Goal: Information Seeking & Learning: Learn about a topic

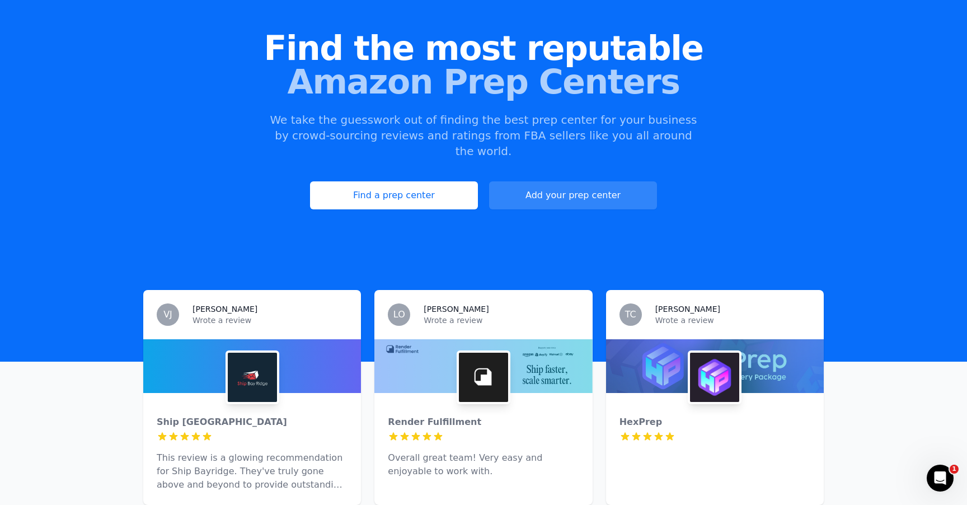
click at [474, 353] on img at bounding box center [483, 377] width 49 height 49
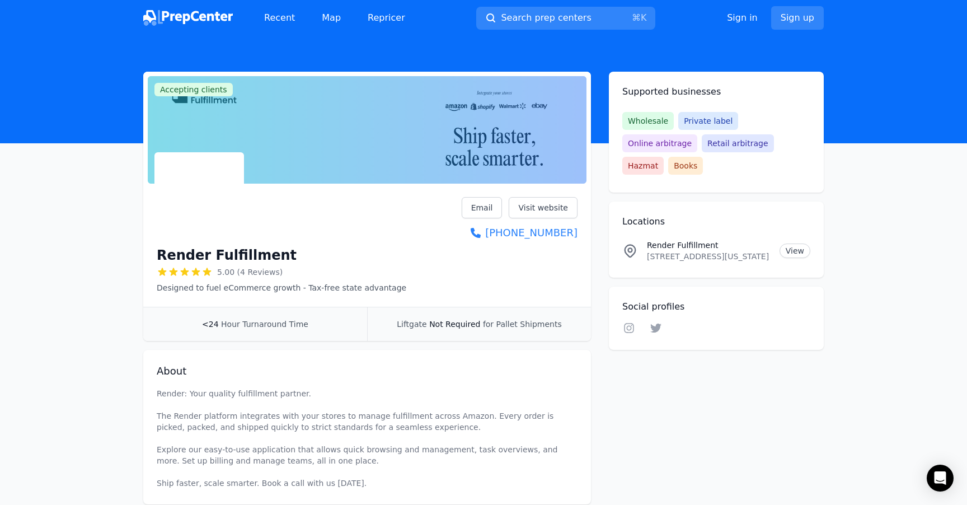
click at [217, 16] on img at bounding box center [188, 18] width 90 height 16
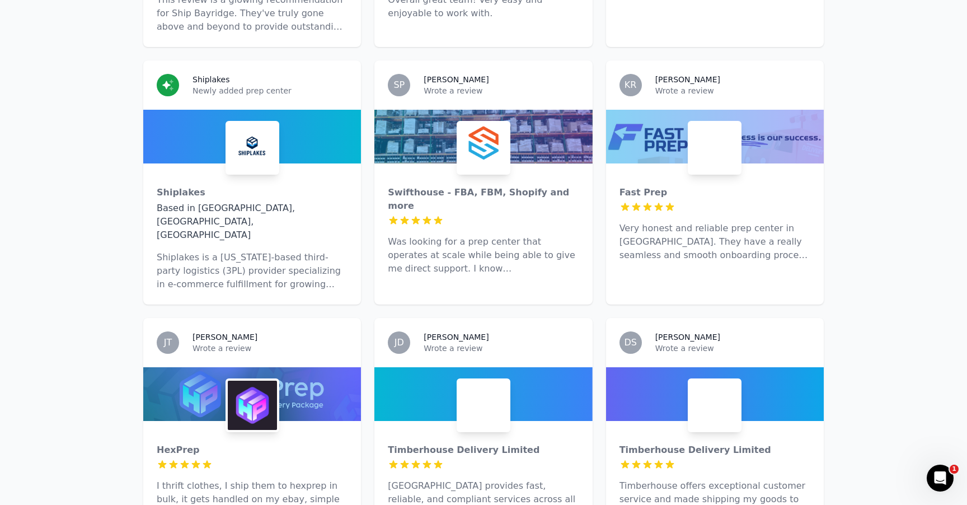
scroll to position [621, 0]
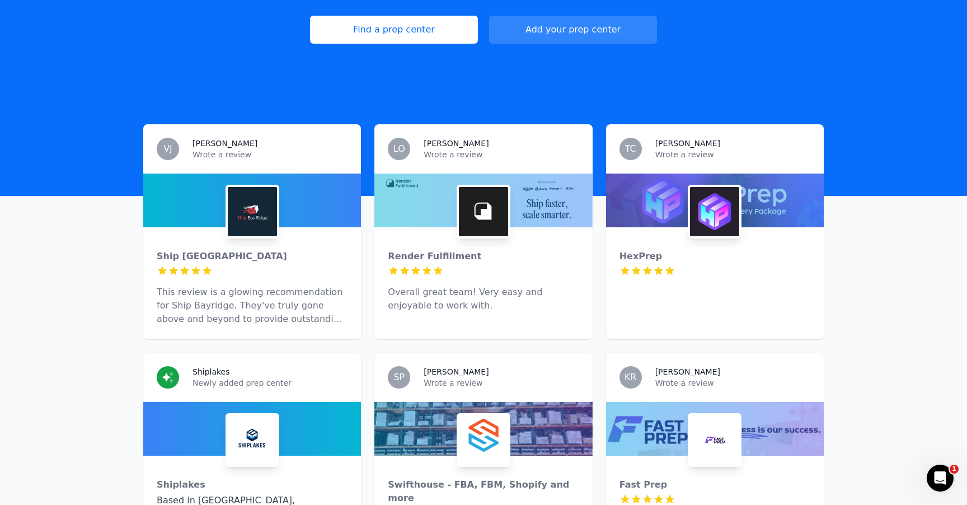
scroll to position [126, 0]
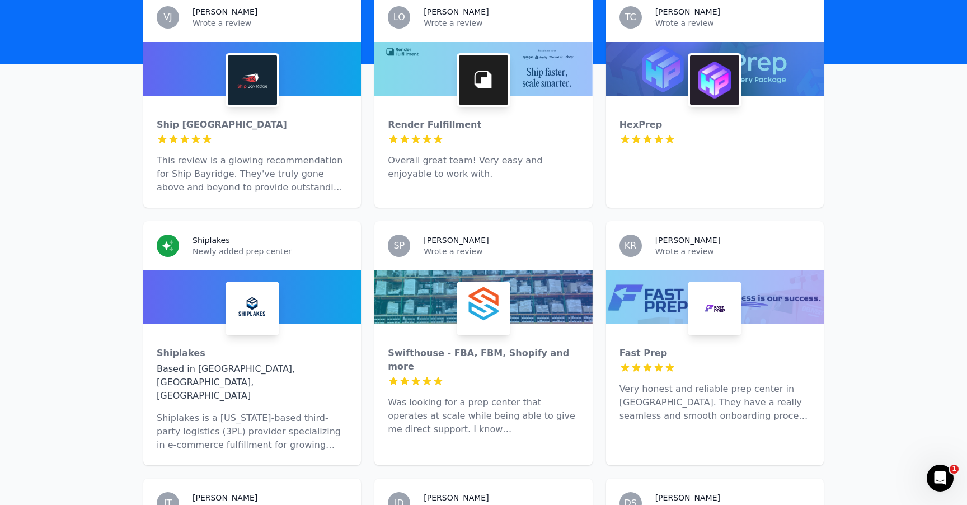
scroll to position [56, 0]
